Goal: Find specific page/section: Find specific page/section

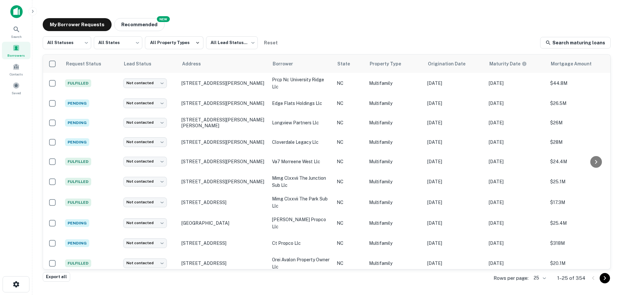
click at [18, 51] on span at bounding box center [16, 47] width 7 height 7
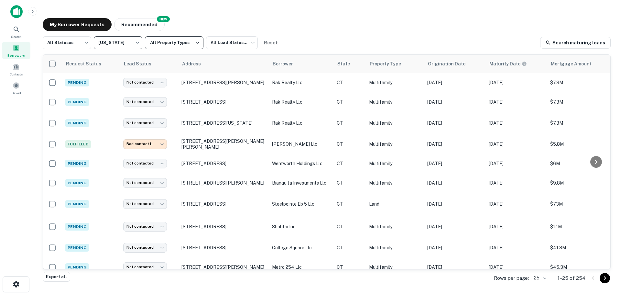
click at [176, 43] on button "All Property Types" at bounding box center [174, 42] width 59 height 13
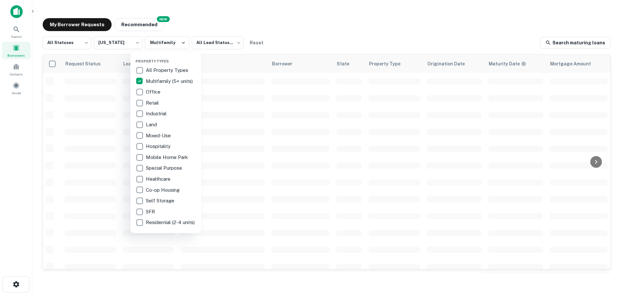
click at [308, 37] on div at bounding box center [310, 147] width 621 height 295
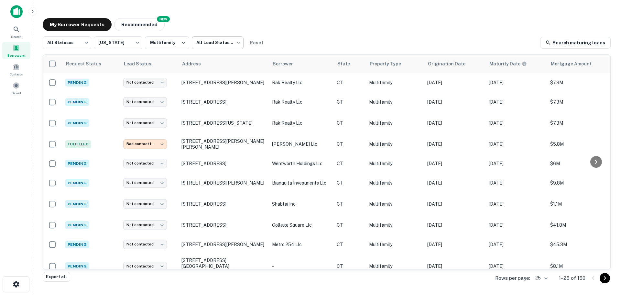
click at [218, 45] on body "**********" at bounding box center [310, 147] width 621 height 295
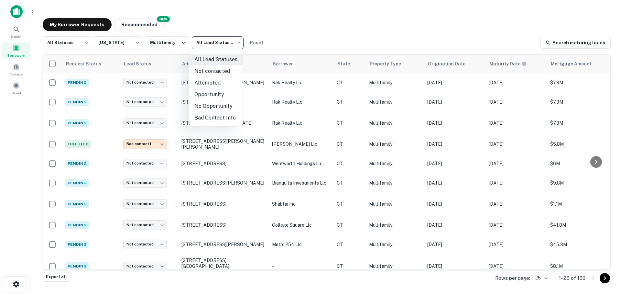
click at [77, 45] on div at bounding box center [310, 147] width 621 height 295
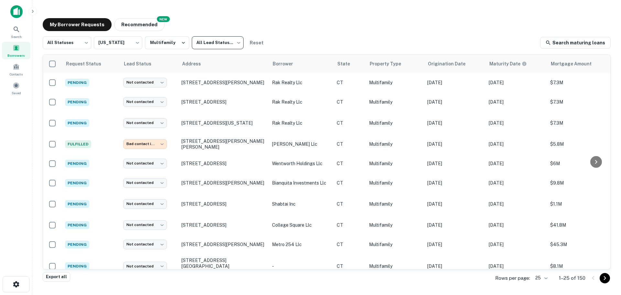
click at [305, 33] on div "**********" at bounding box center [327, 145] width 579 height 265
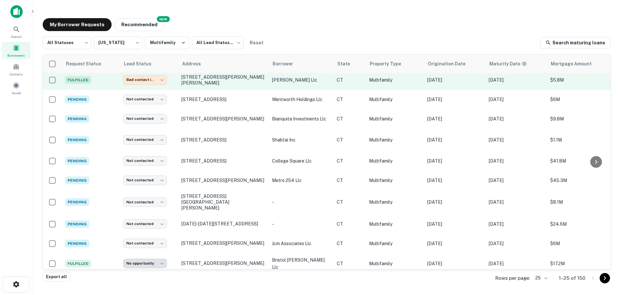
scroll to position [65, 0]
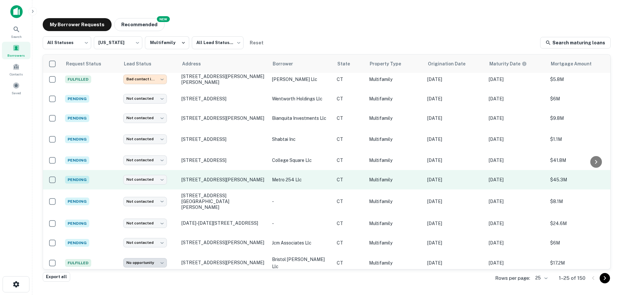
click at [288, 179] on p "metro 254 llc" at bounding box center [301, 179] width 58 height 7
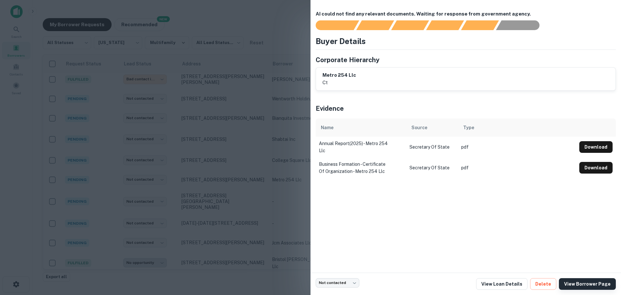
click at [575, 283] on link "View Borrower Page" at bounding box center [587, 284] width 57 height 12
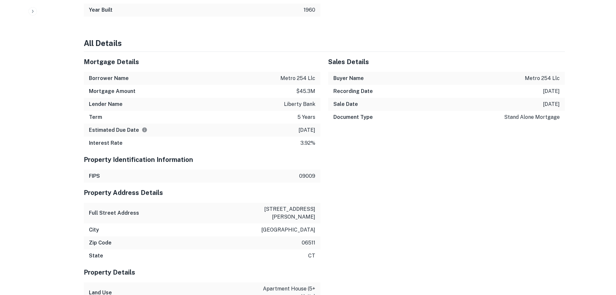
scroll to position [550, 0]
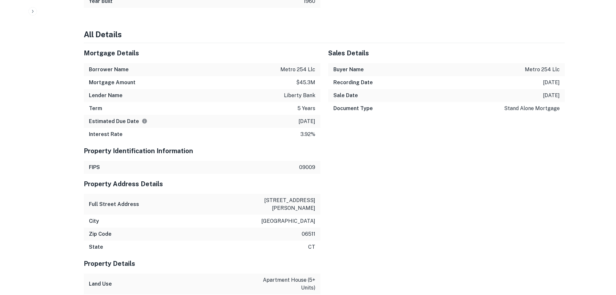
drag, startPoint x: 293, startPoint y: 118, endPoint x: 317, endPoint y: 118, distance: 23.6
click at [317, 118] on div "Estimated Due Date 2/27/2027" at bounding box center [202, 121] width 237 height 13
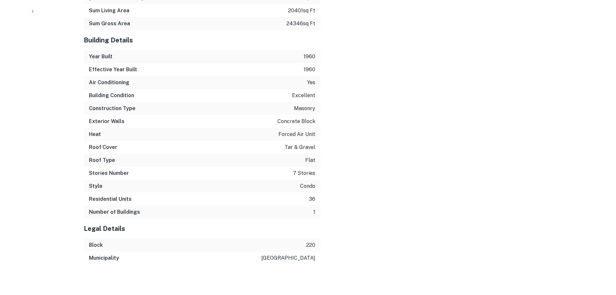
scroll to position [977, 0]
